Goal: Task Accomplishment & Management: Complete application form

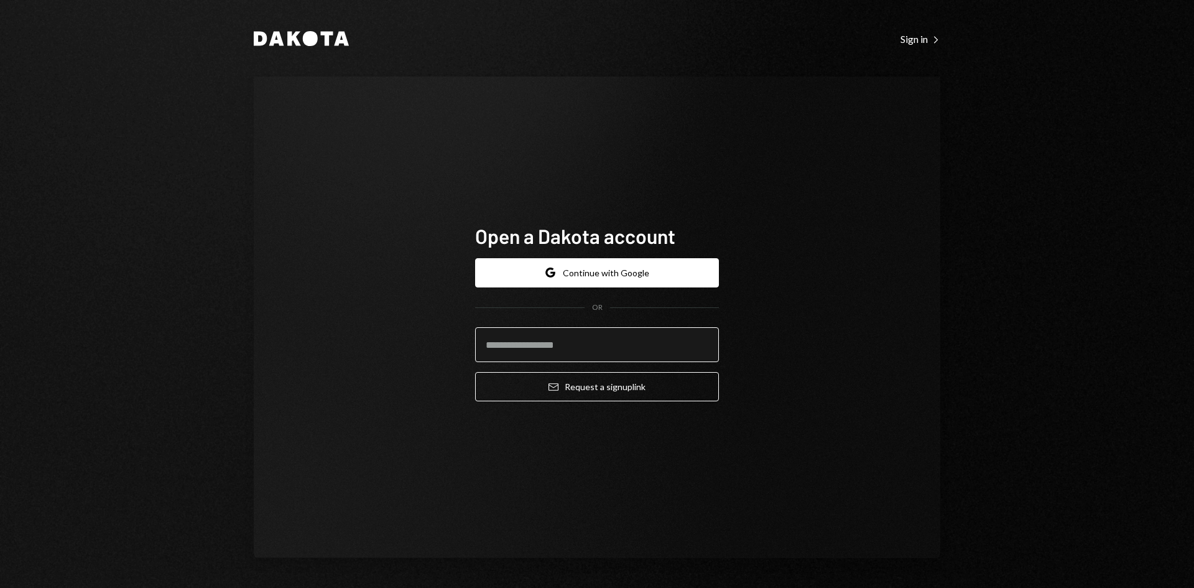
click at [565, 351] on input "email" at bounding box center [597, 344] width 244 height 35
click at [564, 351] on input "email" at bounding box center [597, 344] width 244 height 35
type input "**********"
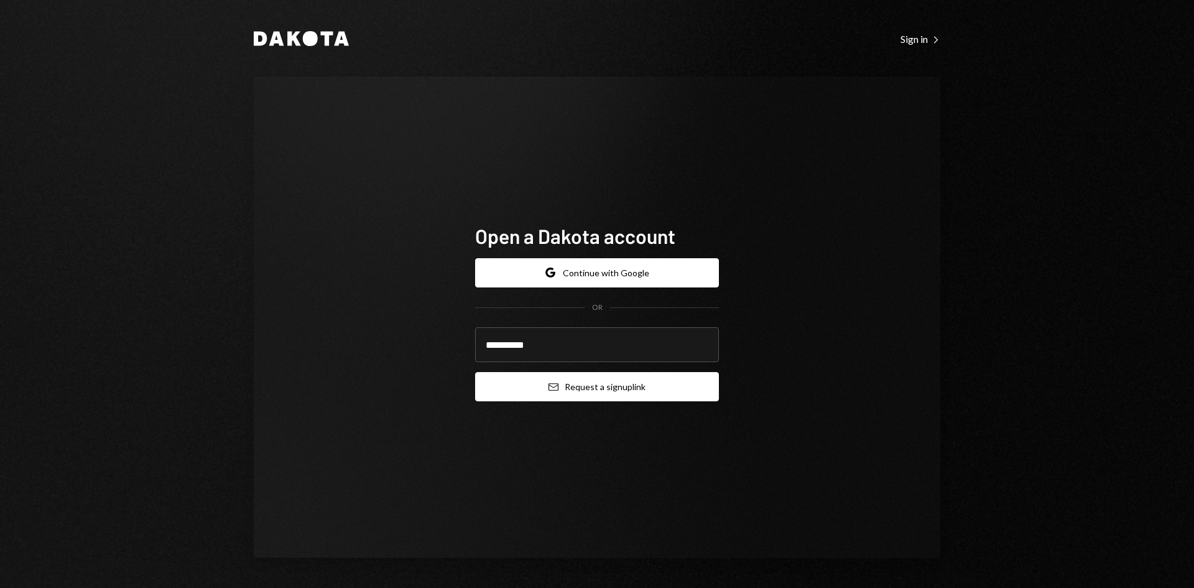
click at [563, 393] on button "Email Request a sign up link" at bounding box center [597, 386] width 244 height 29
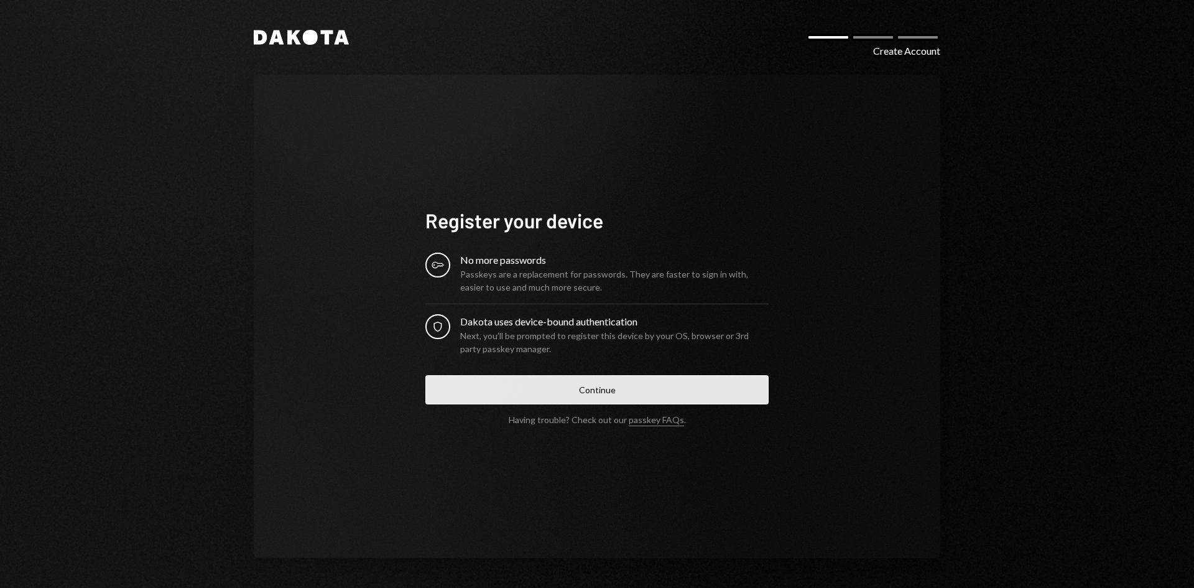
click at [598, 386] on button "Continue" at bounding box center [596, 389] width 343 height 29
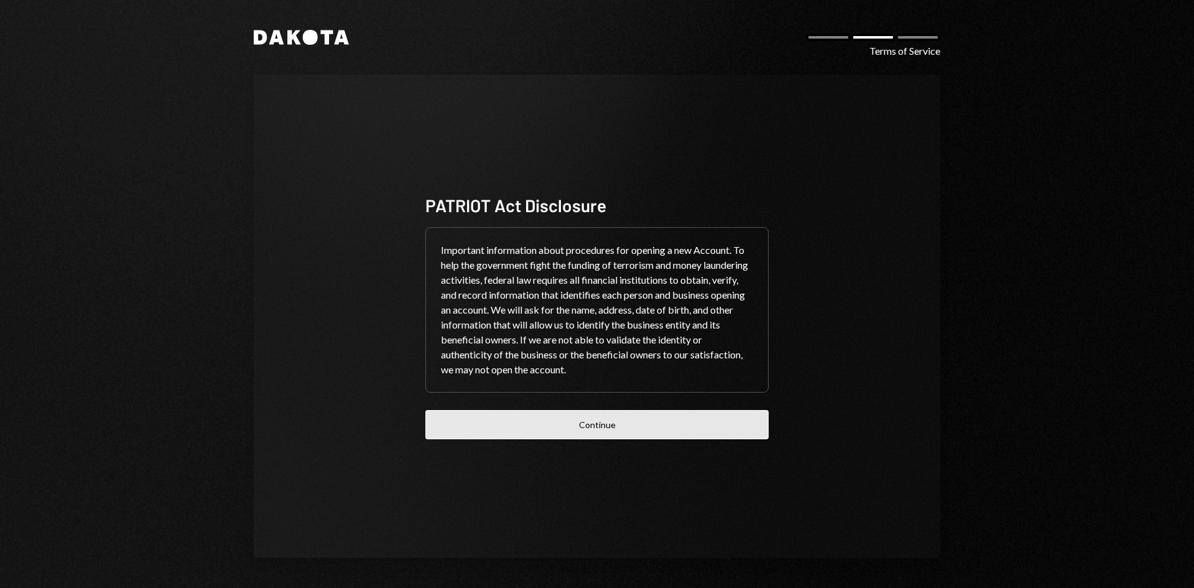
drag, startPoint x: 602, startPoint y: 418, endPoint x: 608, endPoint y: 421, distance: 6.4
click at [608, 421] on button "Continue" at bounding box center [596, 424] width 343 height 29
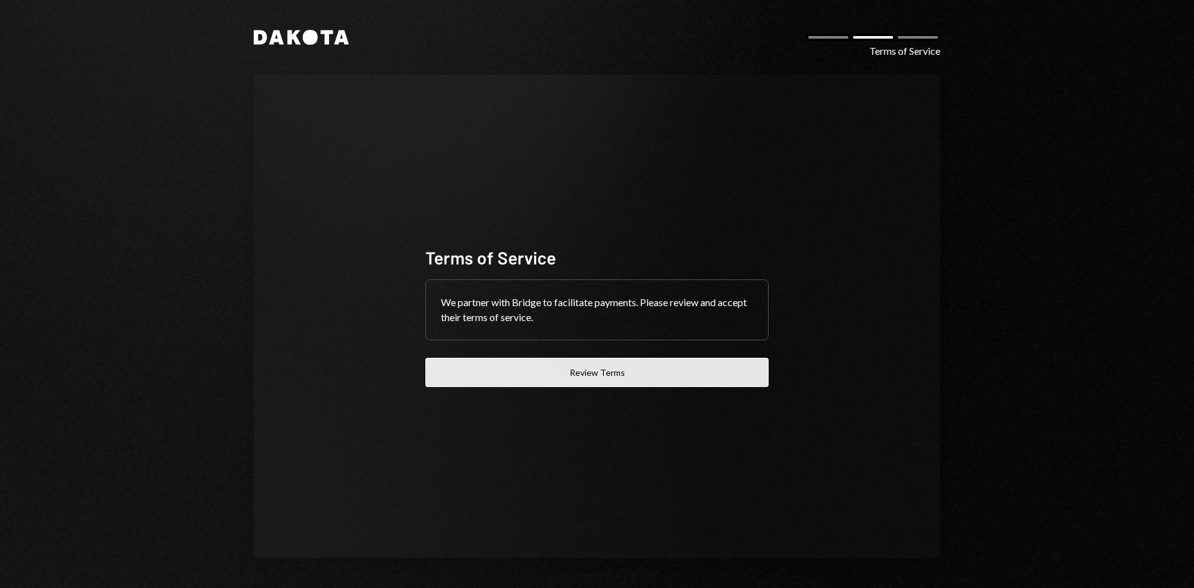
click at [585, 372] on button "Review Terms" at bounding box center [596, 372] width 343 height 29
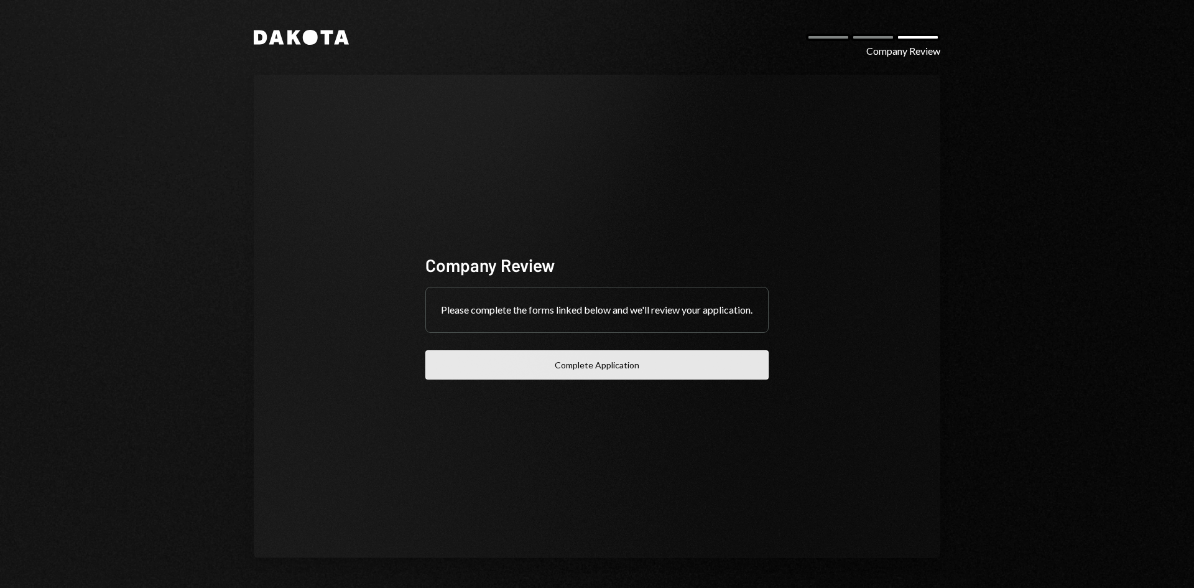
click at [610, 364] on button "Complete Application" at bounding box center [596, 364] width 343 height 29
